Goal: Browse casually

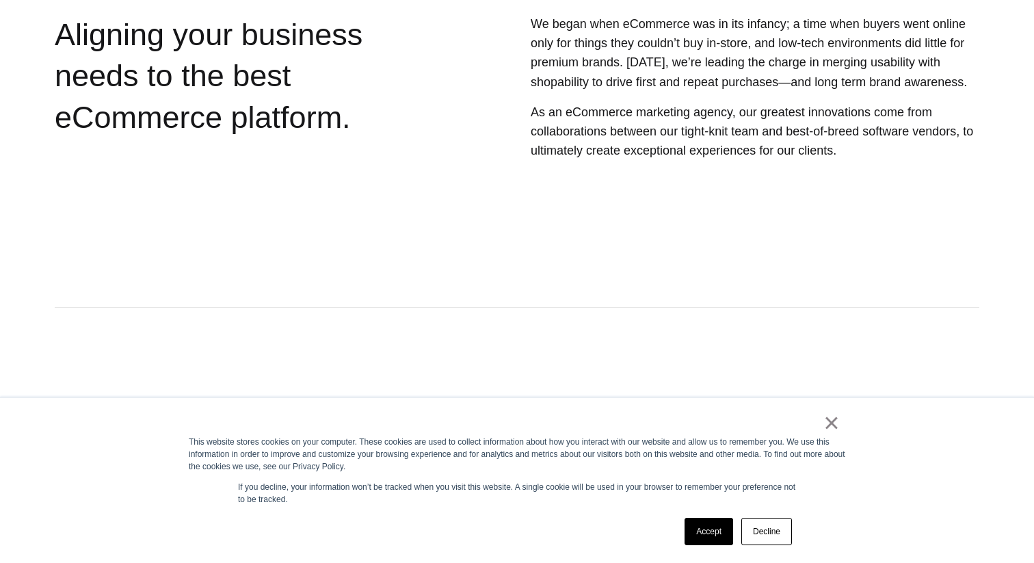
scroll to position [434, 0]
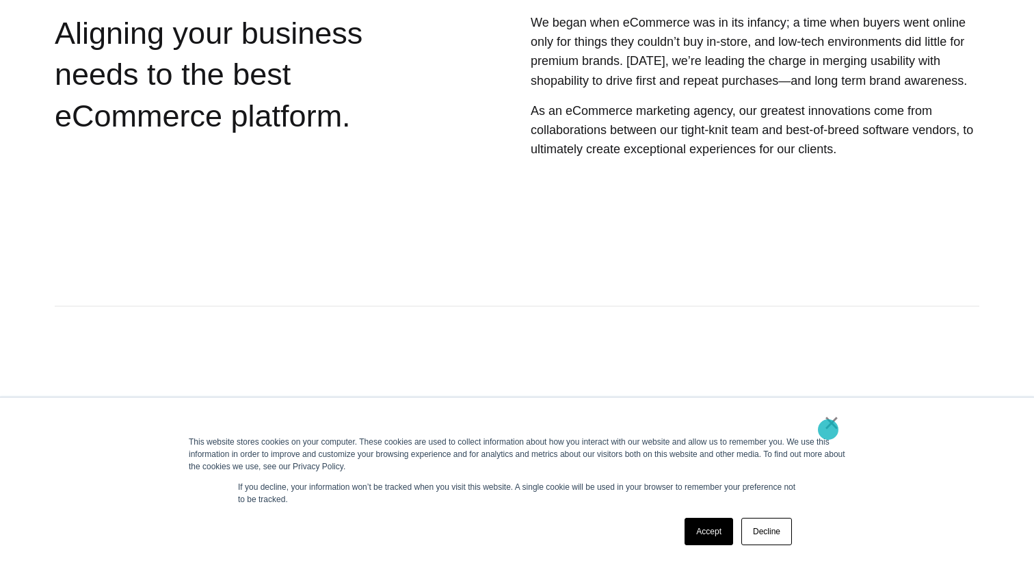
click at [831, 425] on link "×" at bounding box center [832, 423] width 16 height 12
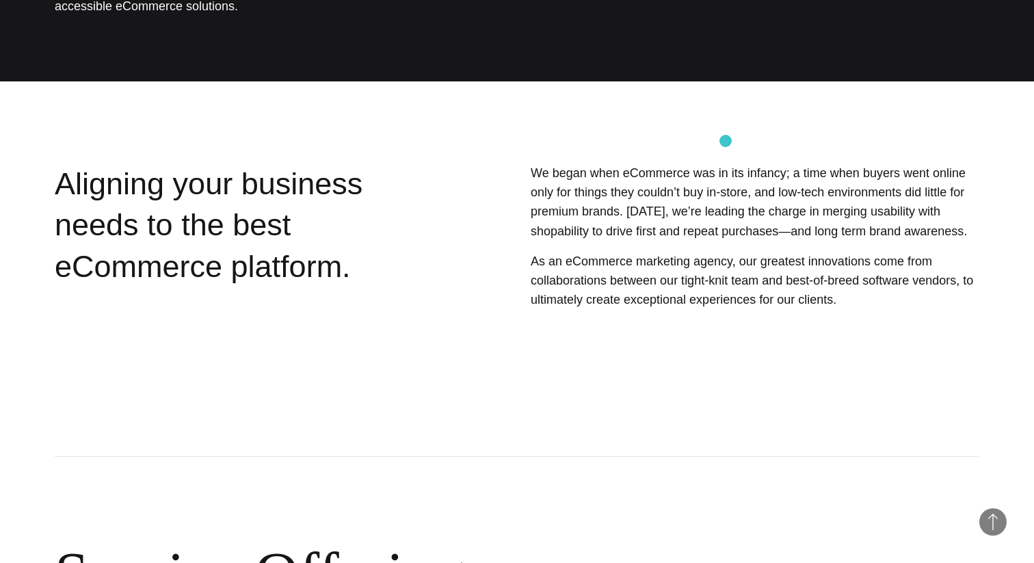
scroll to position [0, 0]
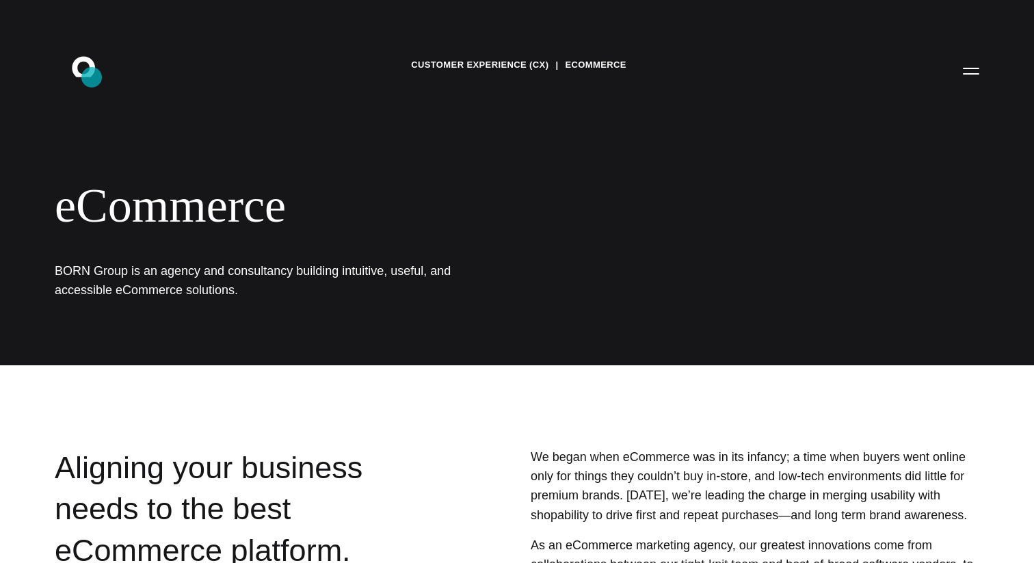
click at [92, 77] on icon ".st0{display:none;} .st1{display:inline;} .st2{font-family:'HelveticaNeue-Mediu…" at bounding box center [93, 71] width 88 height 36
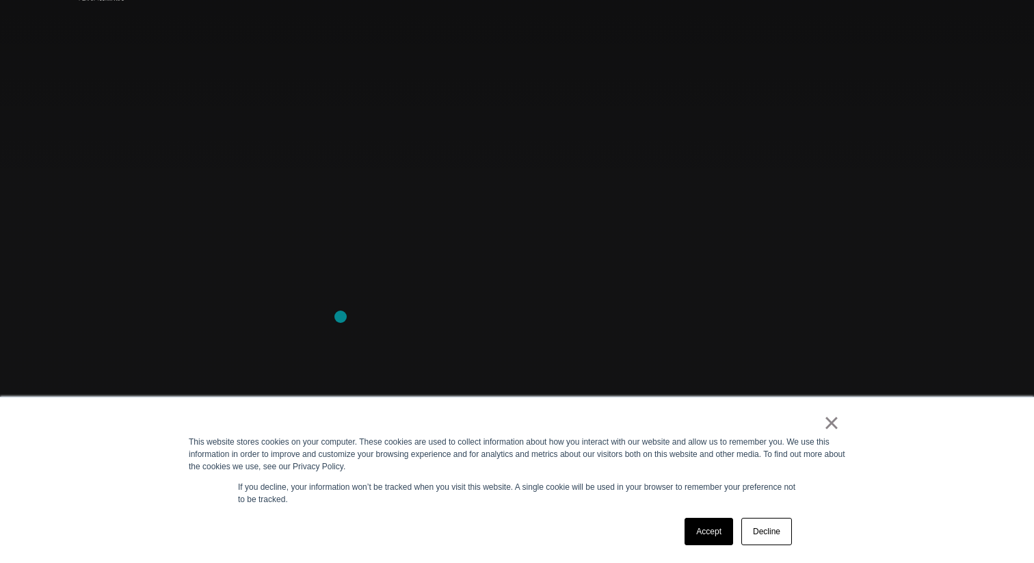
scroll to position [99, 0]
click at [830, 425] on link "×" at bounding box center [832, 423] width 16 height 12
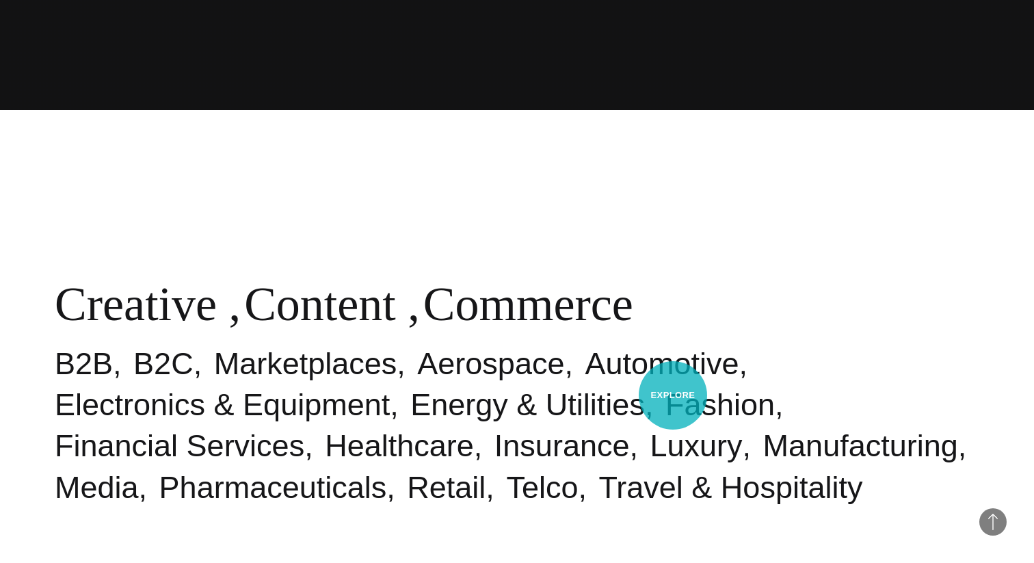
scroll to position [0, 0]
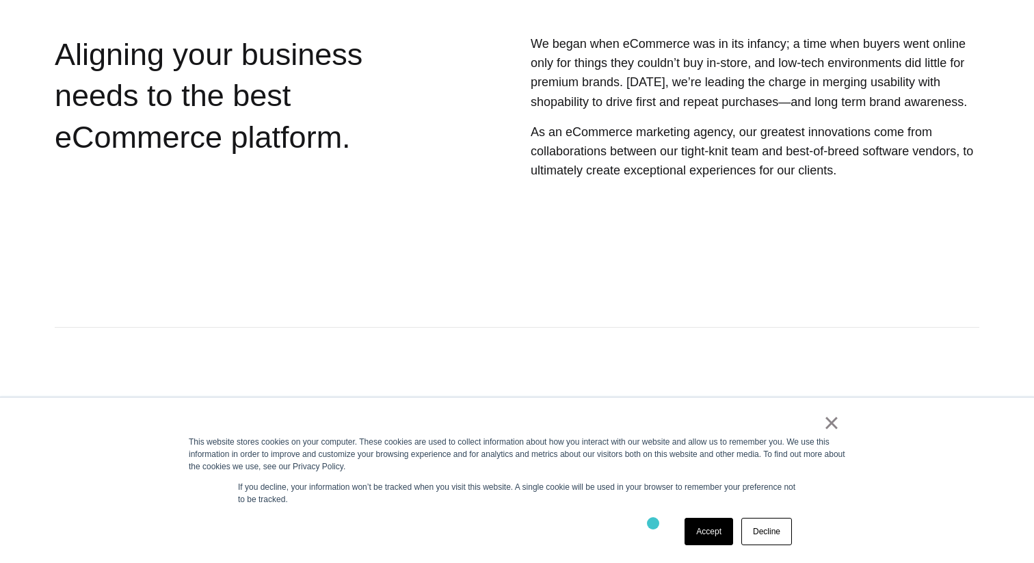
scroll to position [475, 0]
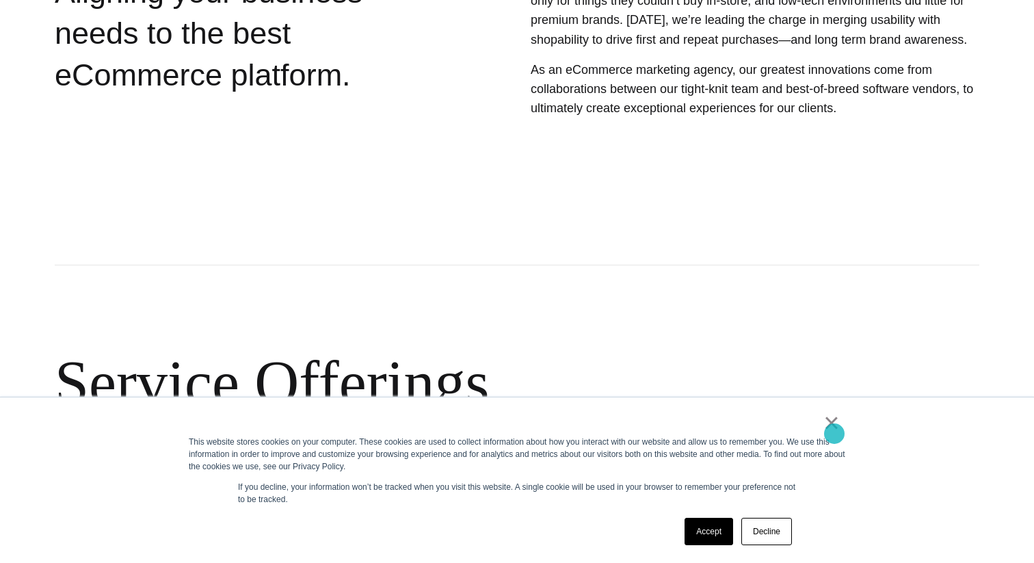
click at [834, 428] on link "×" at bounding box center [832, 423] width 16 height 12
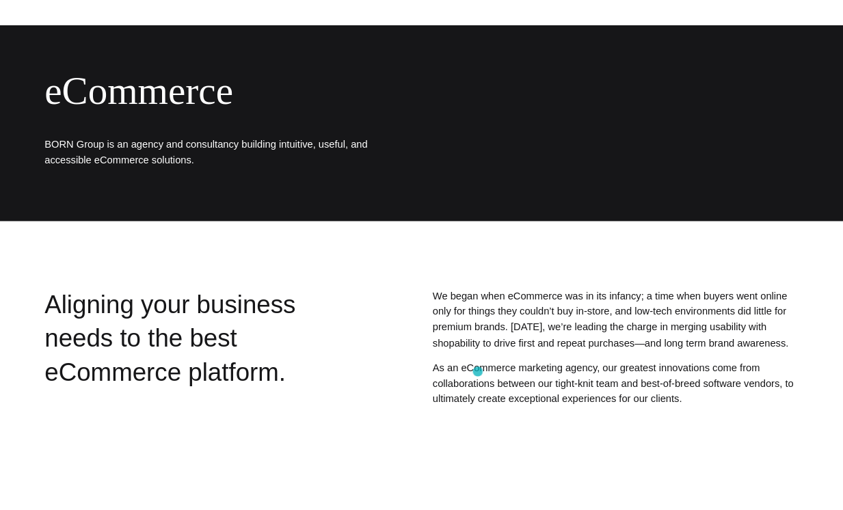
scroll to position [0, 0]
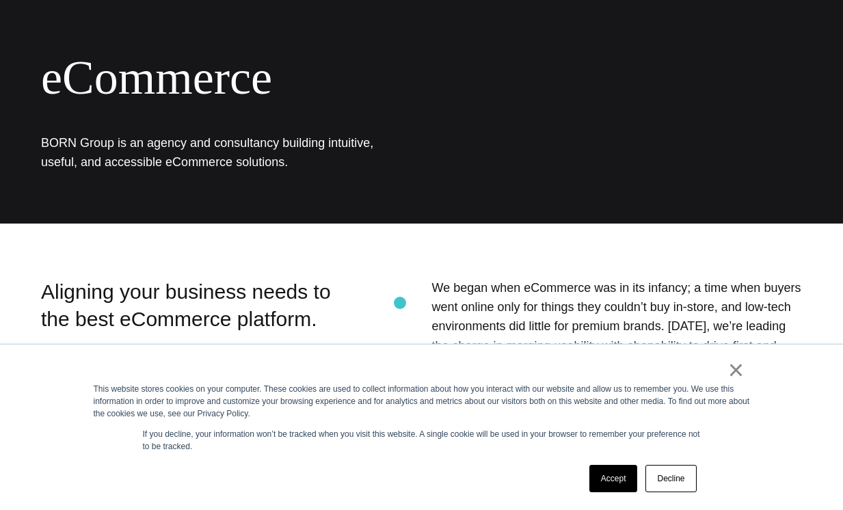
scroll to position [146, 0]
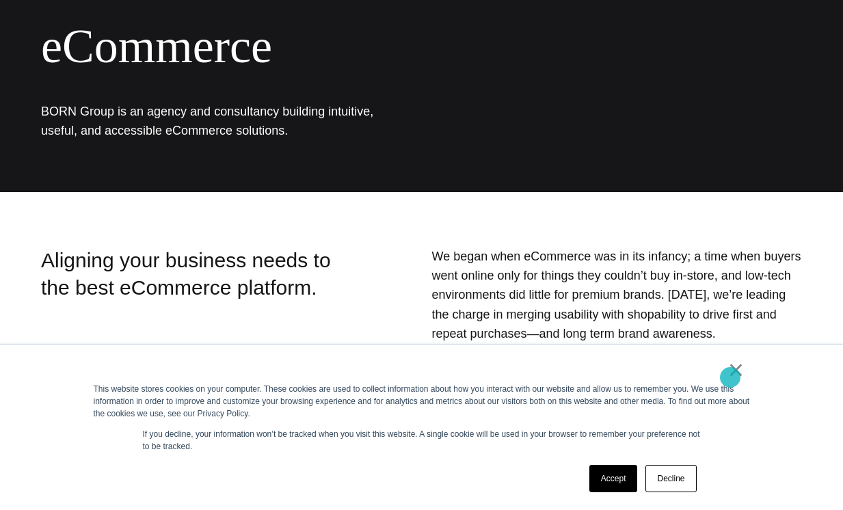
click at [731, 376] on link "×" at bounding box center [736, 370] width 16 height 12
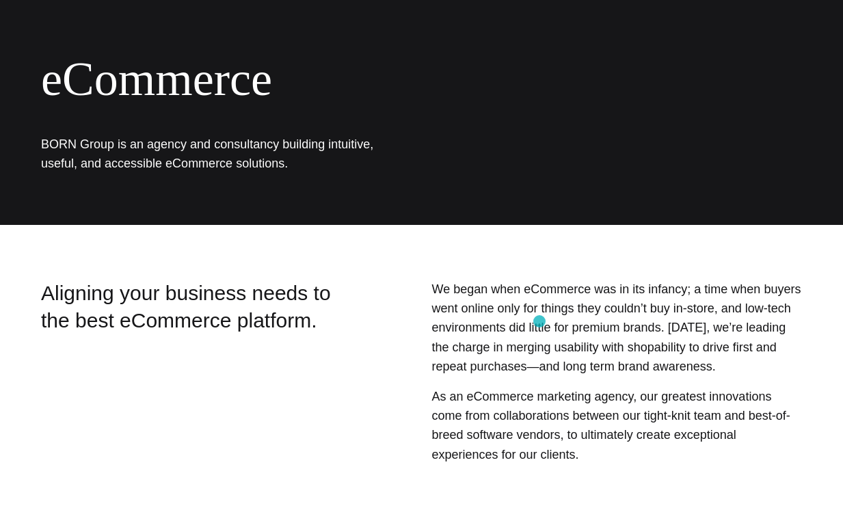
scroll to position [0, 0]
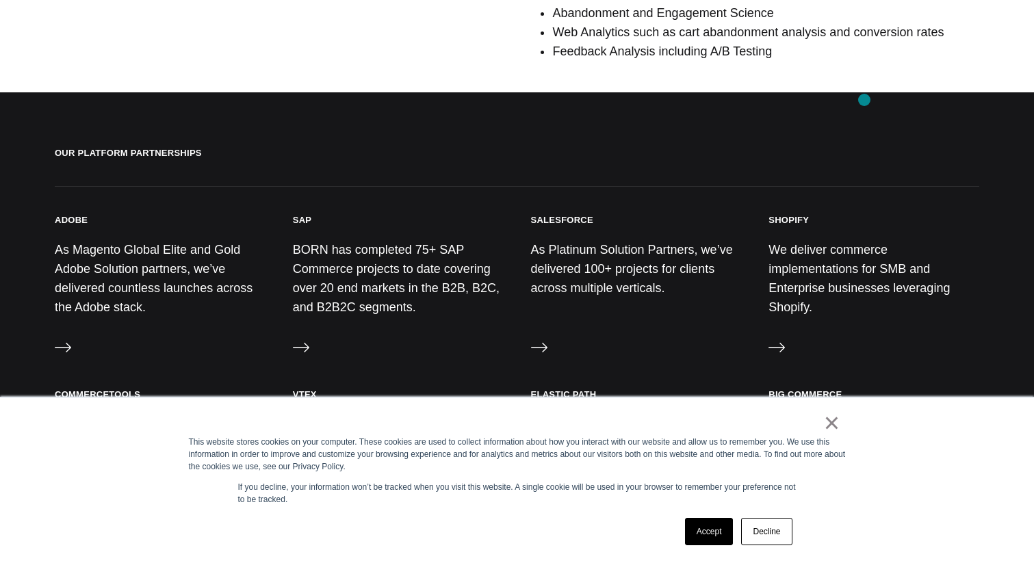
scroll to position [1408, 0]
